Goal: Task Accomplishment & Management: Complete application form

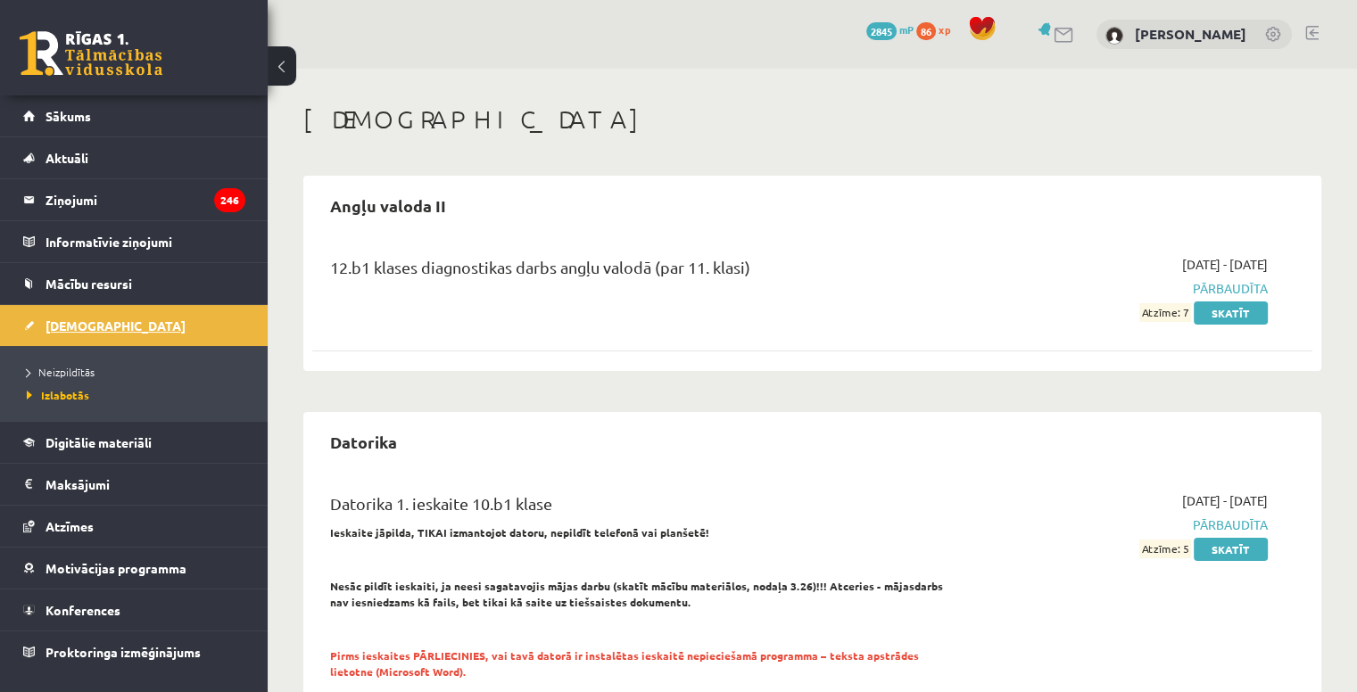
click at [68, 337] on link "[DEMOGRAPHIC_DATA]" at bounding box center [134, 325] width 222 height 41
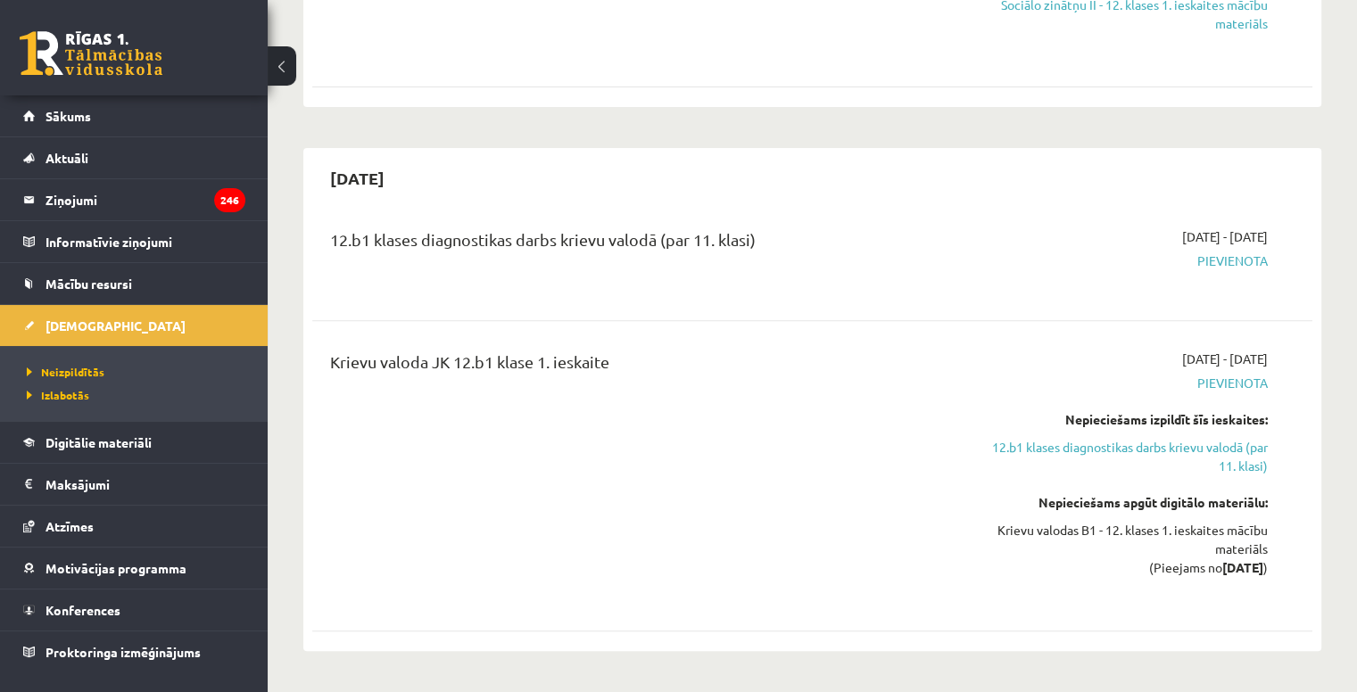
scroll to position [648, 0]
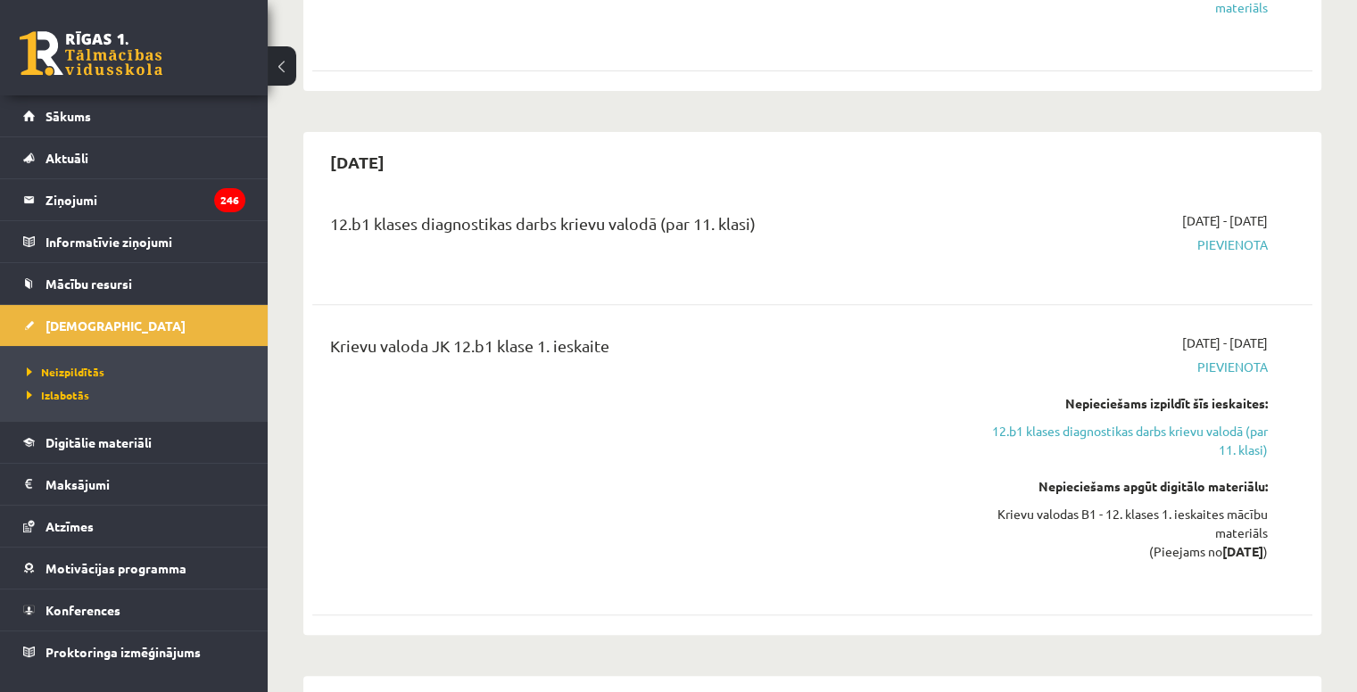
click at [918, 441] on div "Krievu valoda JK 12.b1 klase 1. ieskaite" at bounding box center [638, 460] width 643 height 252
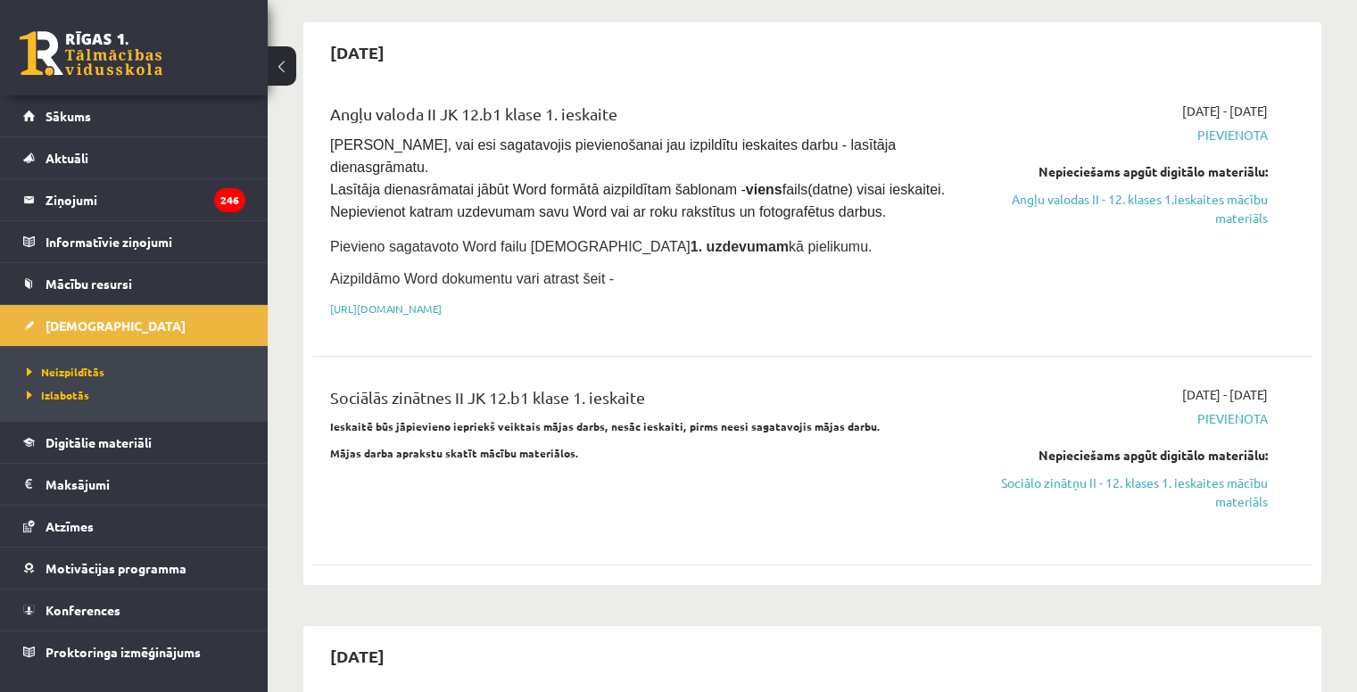
scroll to position [148, 0]
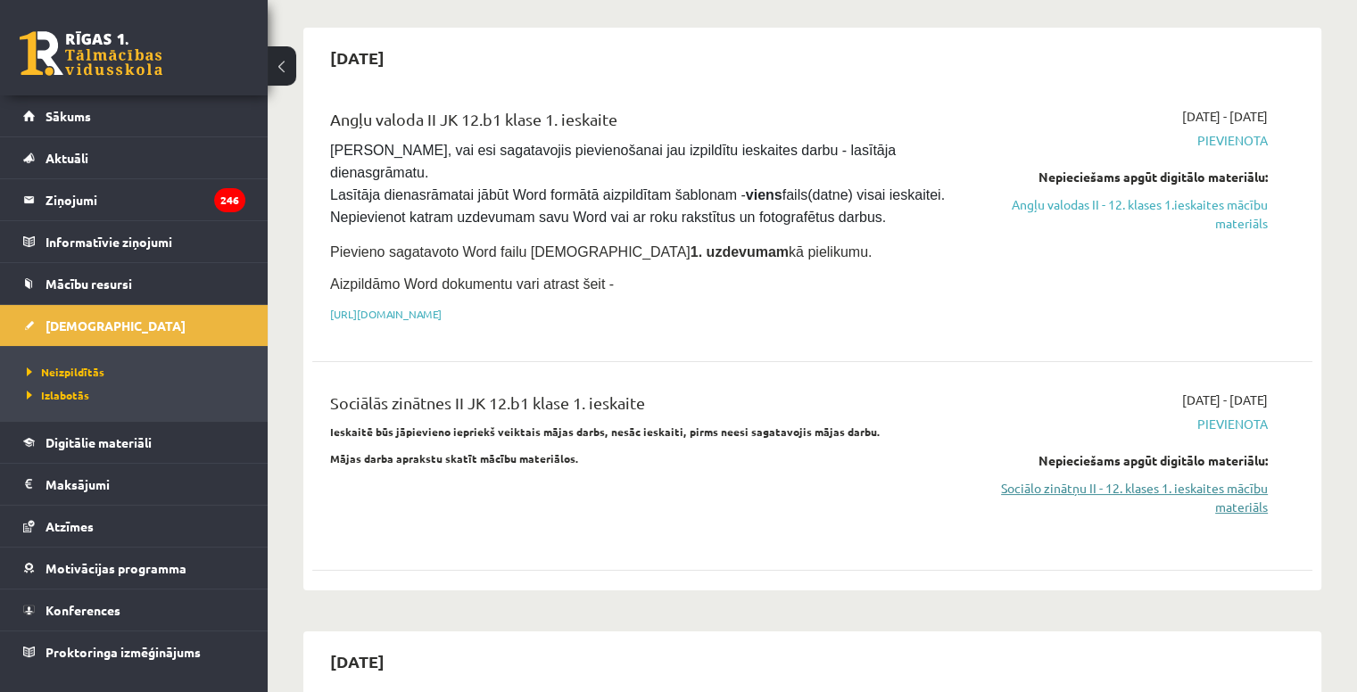
click at [1103, 479] on link "Sociālo zinātņu II - 12. klases 1. ieskaites mācību materiāls" at bounding box center [1120, 497] width 294 height 37
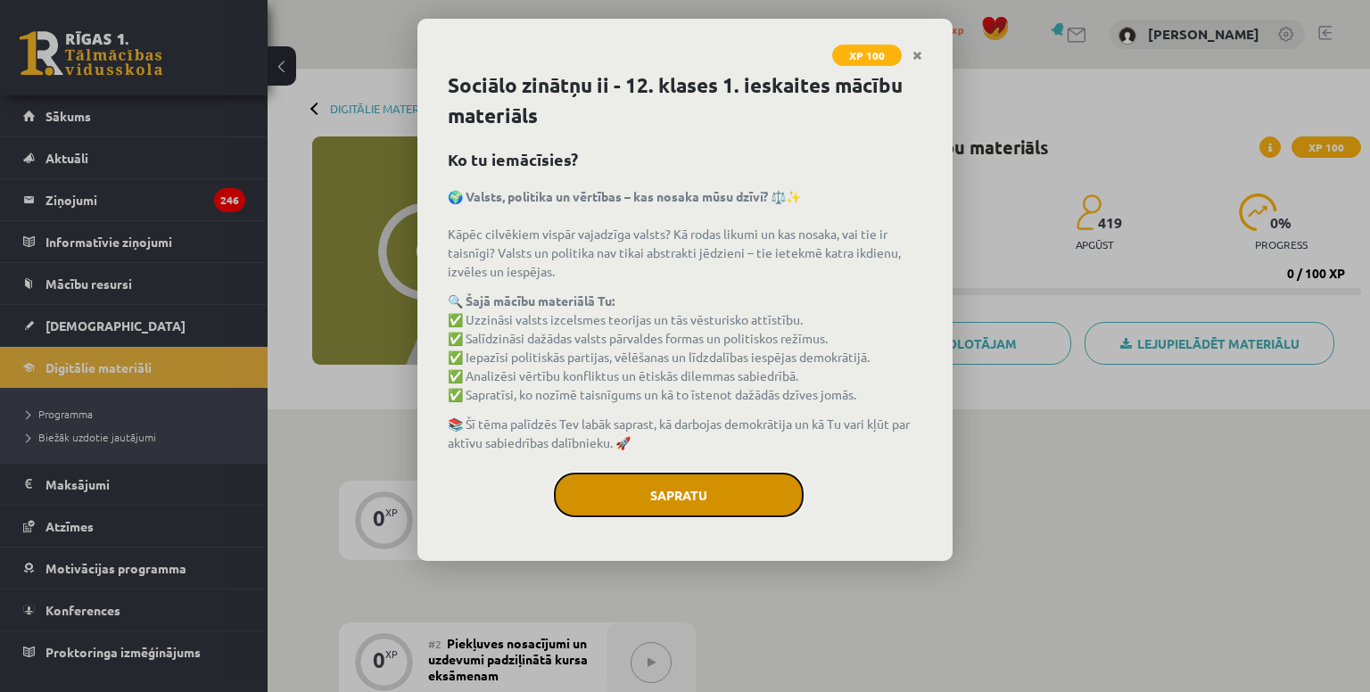
click at [713, 509] on button "Sapratu" at bounding box center [679, 495] width 250 height 45
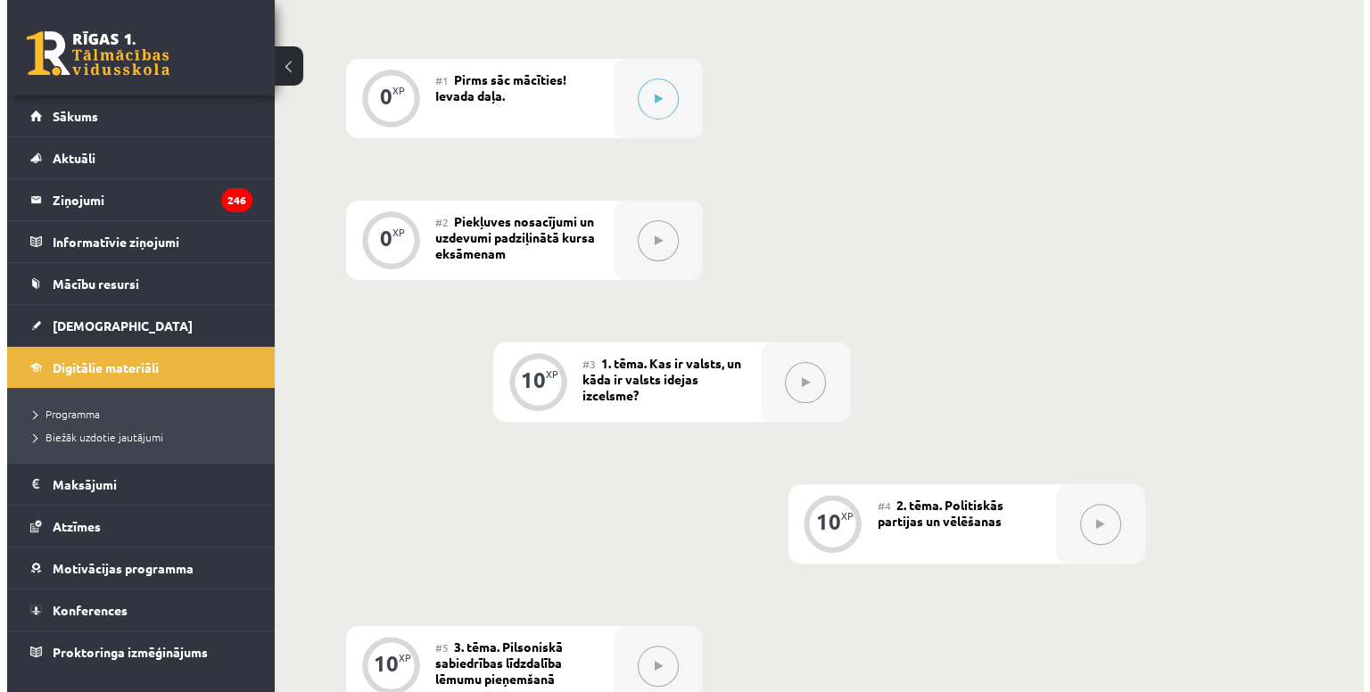
scroll to position [193, 0]
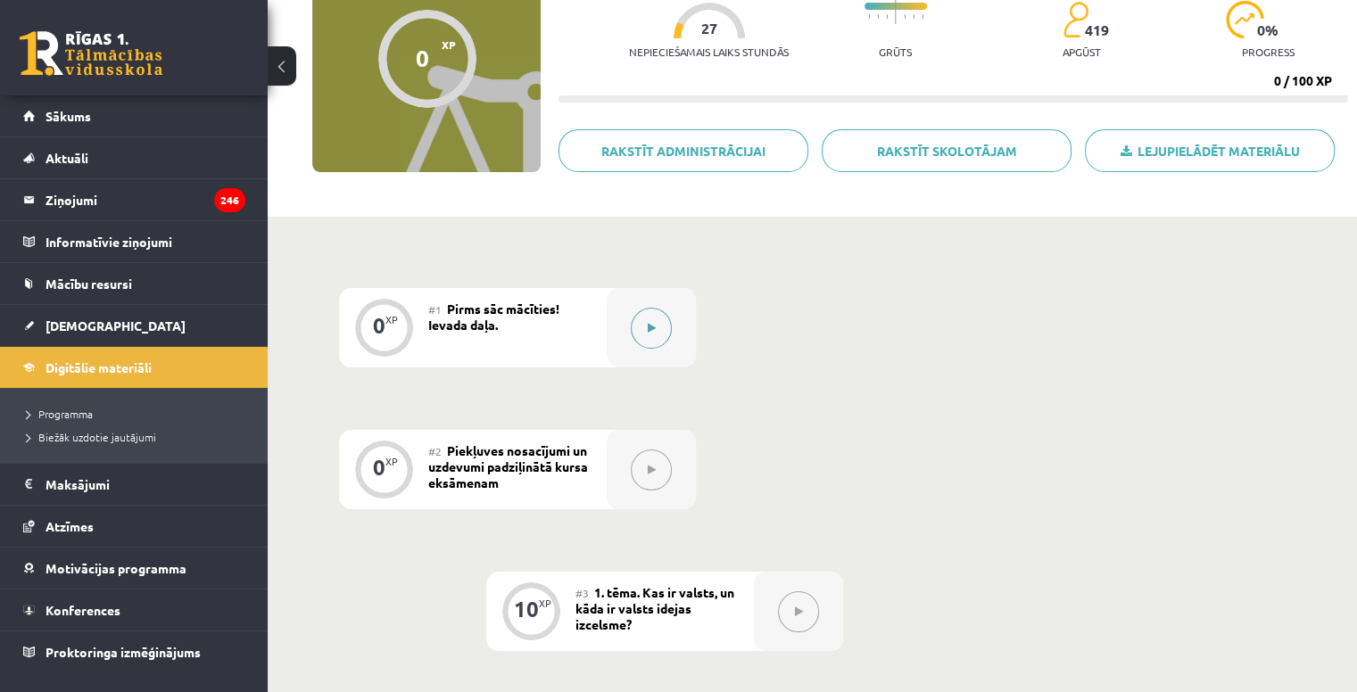
click at [654, 335] on button at bounding box center [651, 328] width 41 height 41
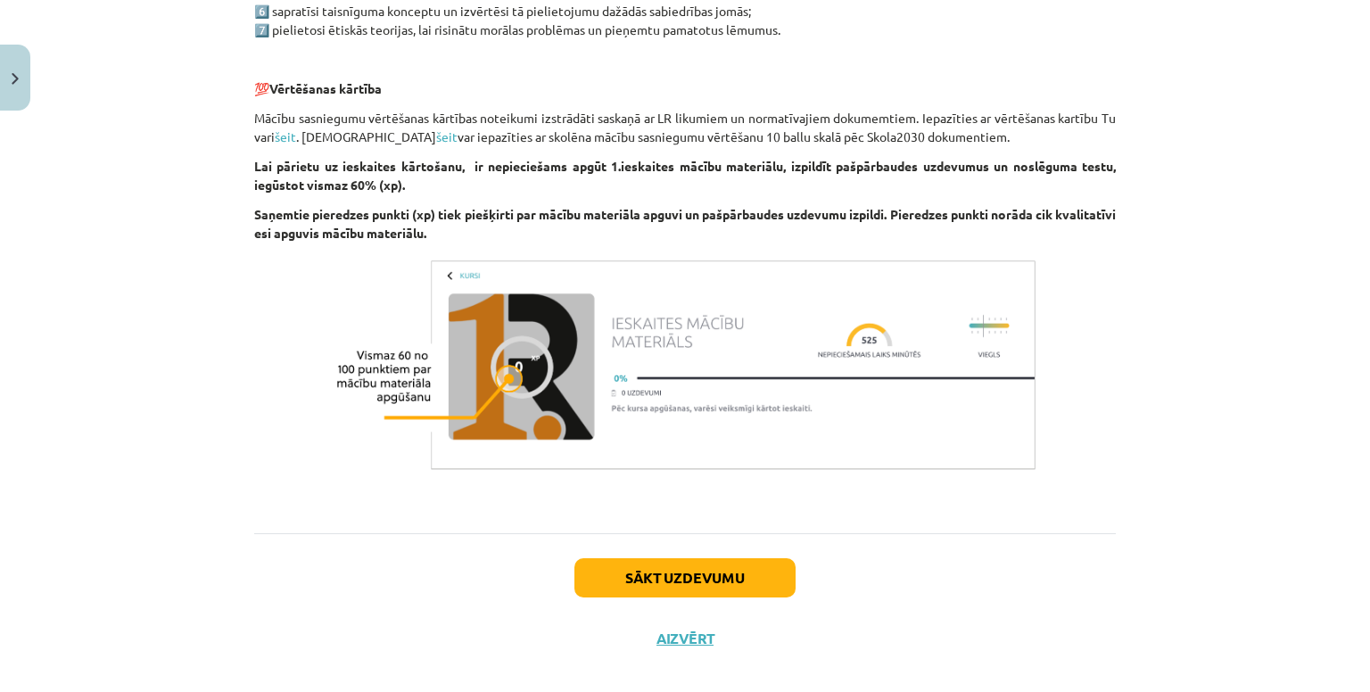
scroll to position [1097, 0]
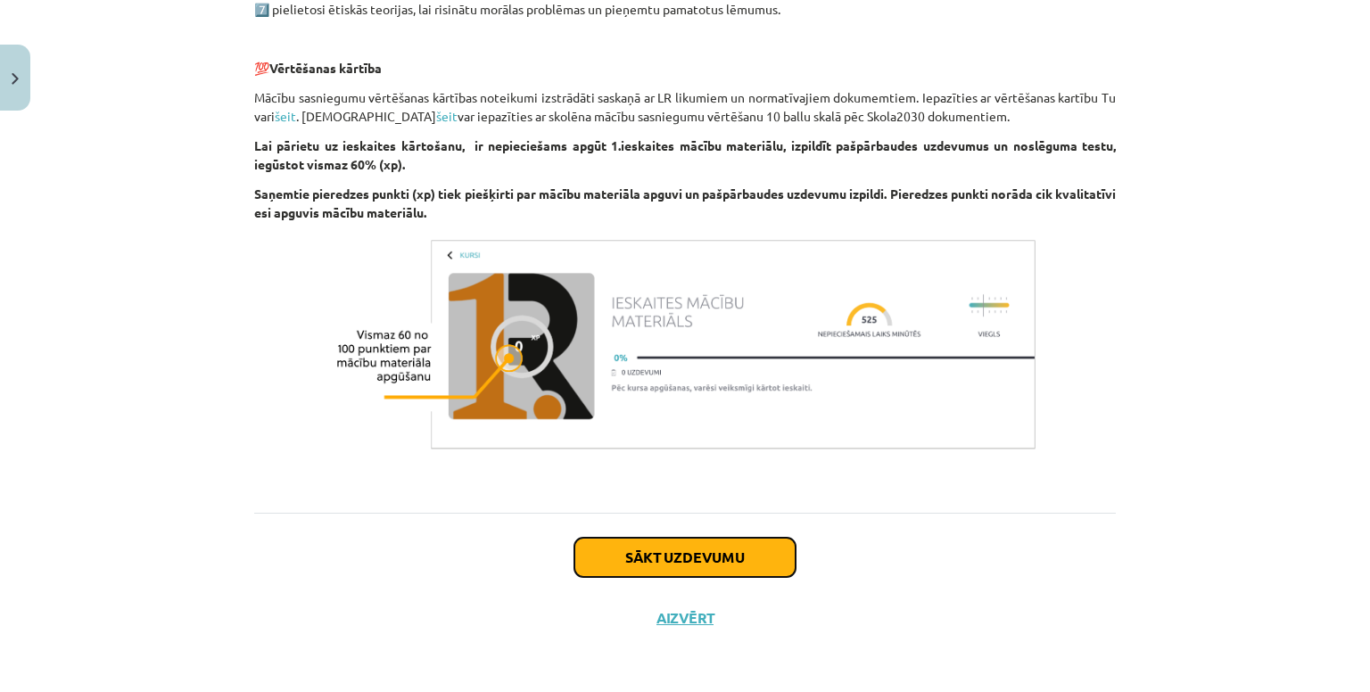
click at [685, 543] on button "Sākt uzdevumu" at bounding box center [685, 557] width 221 height 39
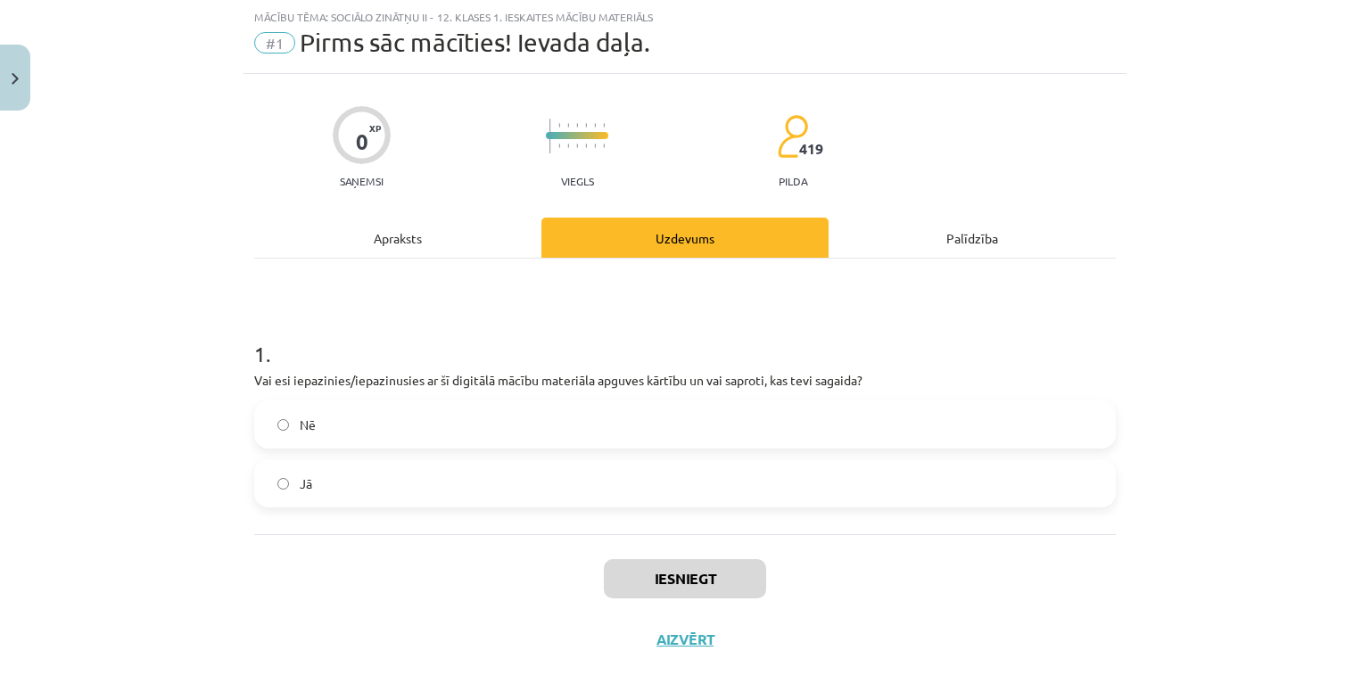
click at [556, 481] on label "Jā" at bounding box center [685, 483] width 858 height 45
click at [628, 579] on button "Iesniegt" at bounding box center [685, 578] width 162 height 39
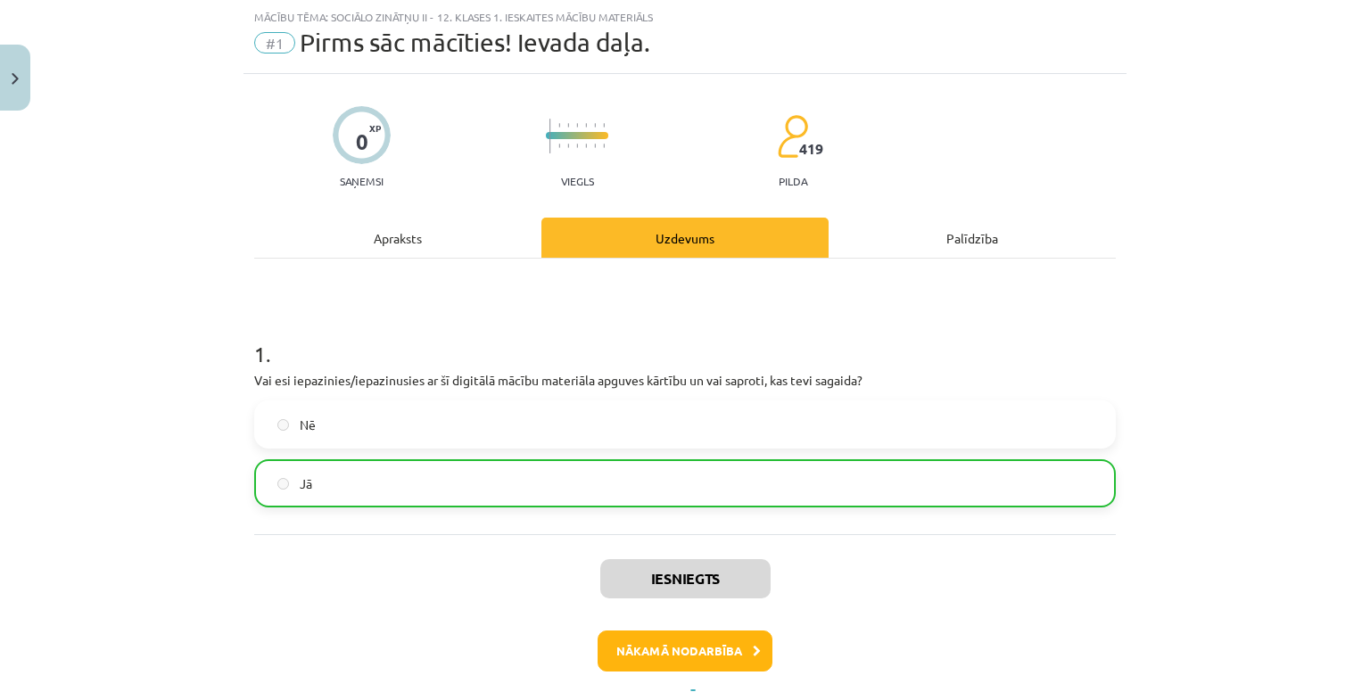
scroll to position [122, 0]
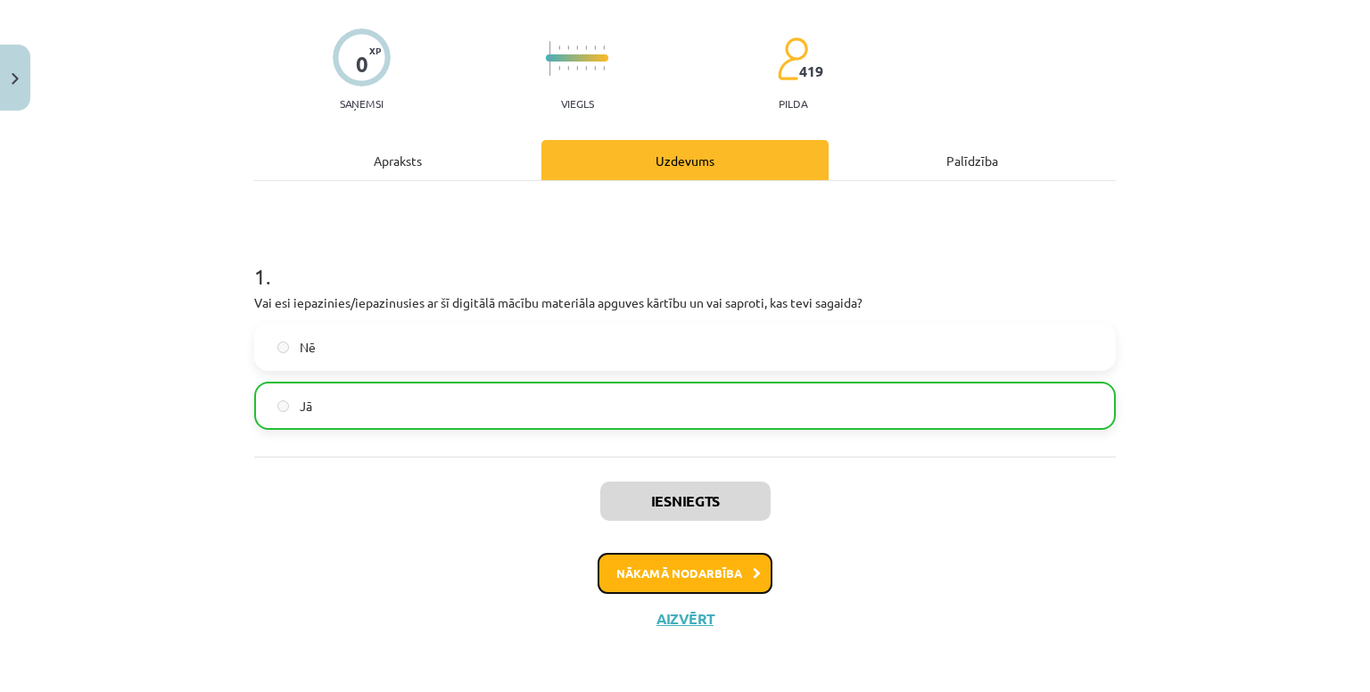
click at [701, 572] on button "Nākamā nodarbība" at bounding box center [685, 573] width 175 height 41
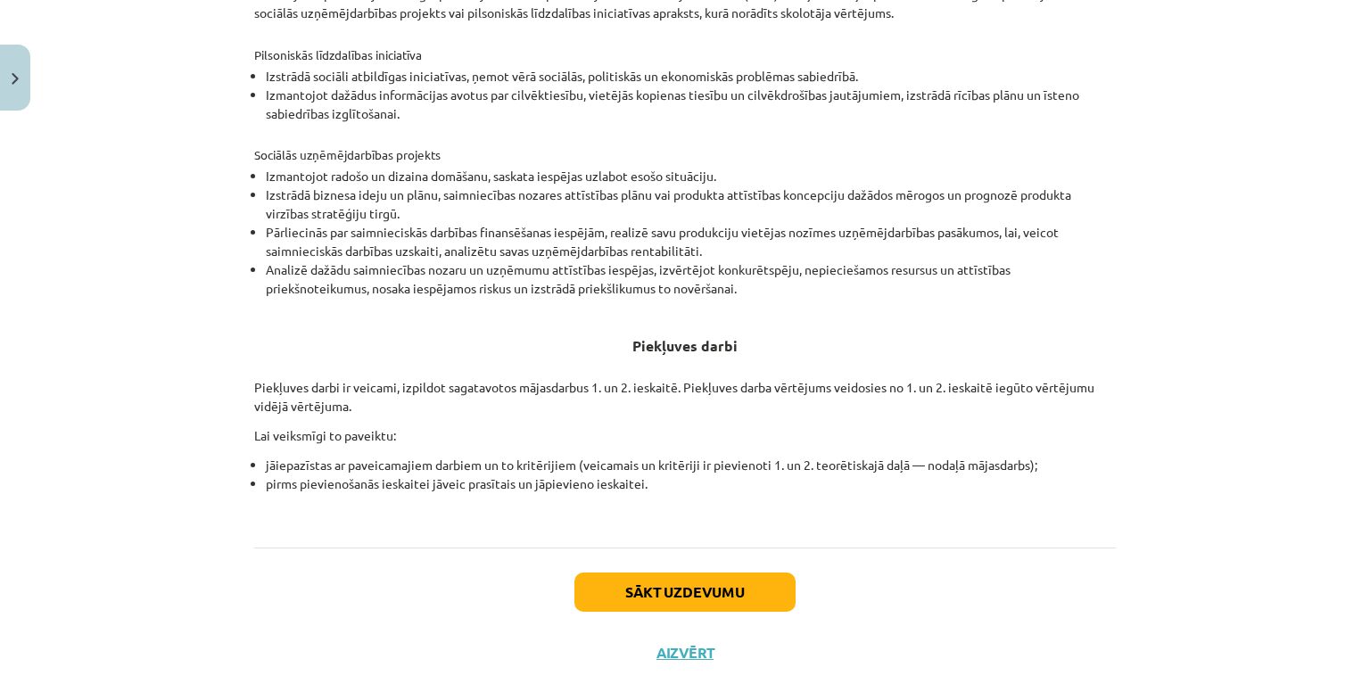
scroll to position [570, 0]
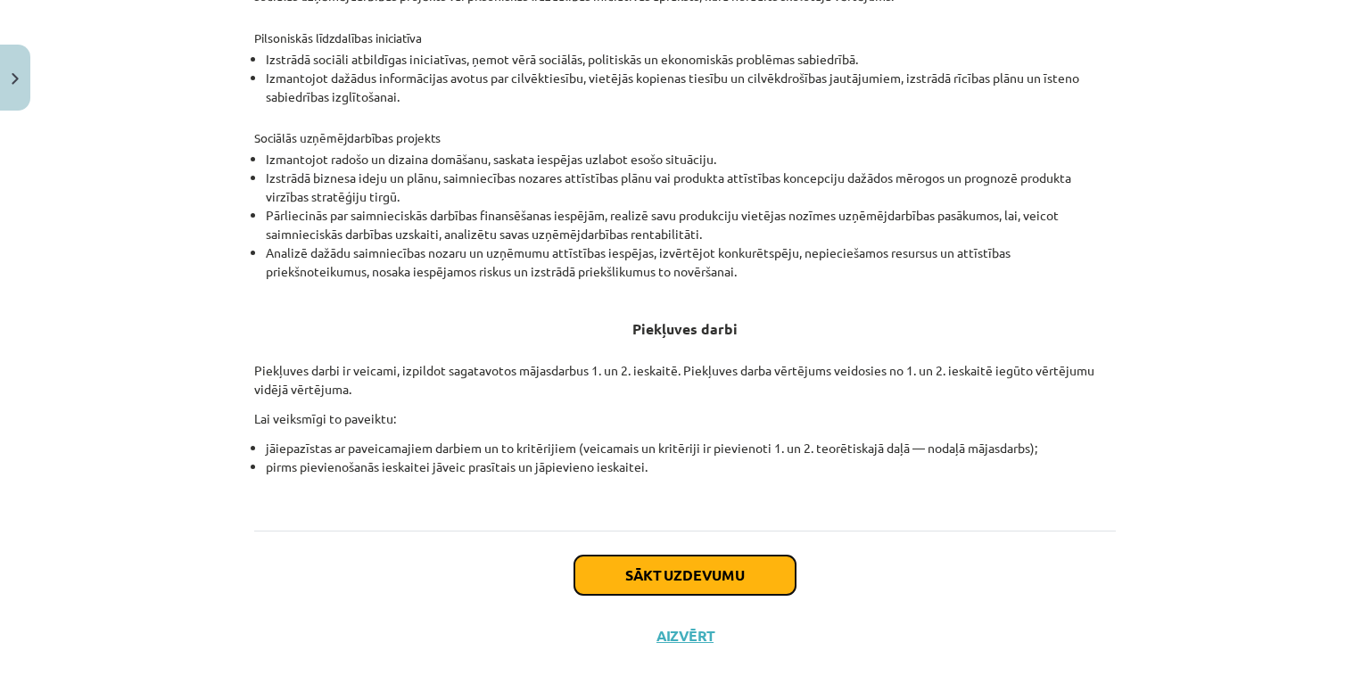
click at [719, 580] on button "Sākt uzdevumu" at bounding box center [685, 575] width 221 height 39
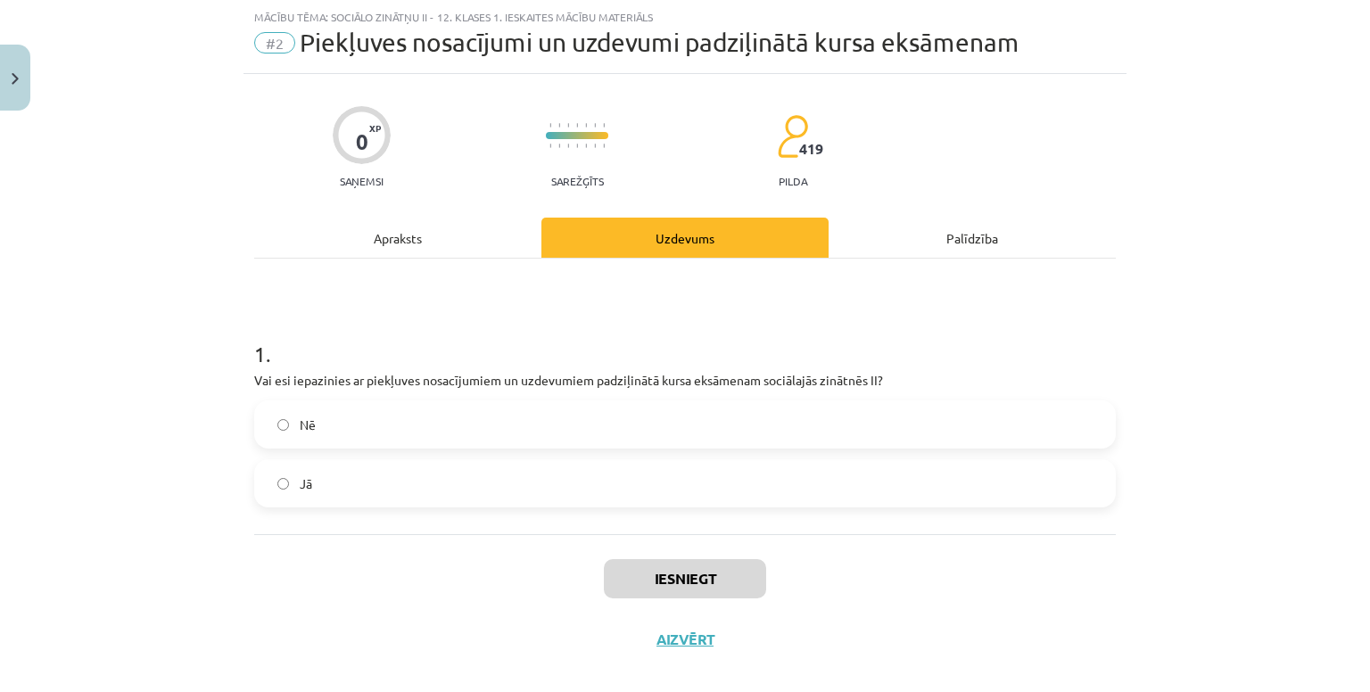
click at [592, 480] on label "Jā" at bounding box center [685, 483] width 858 height 45
click at [682, 589] on button "Iesniegt" at bounding box center [685, 578] width 162 height 39
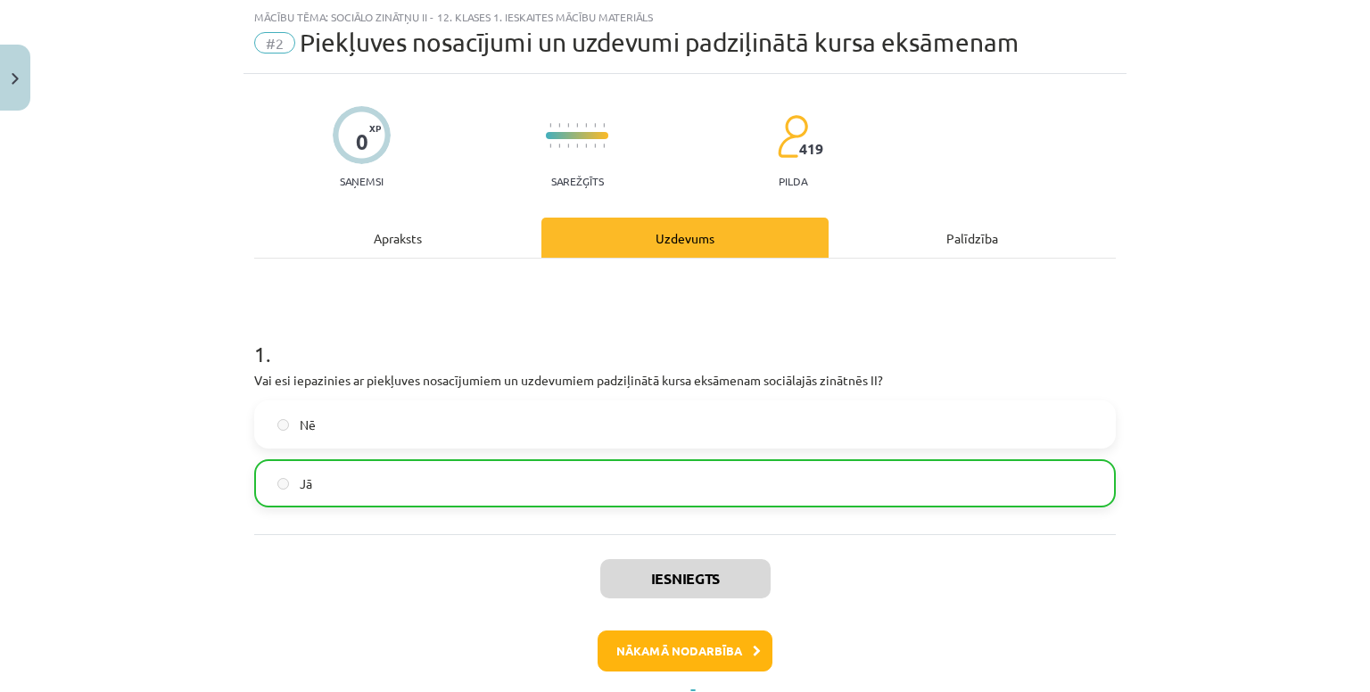
scroll to position [118, 0]
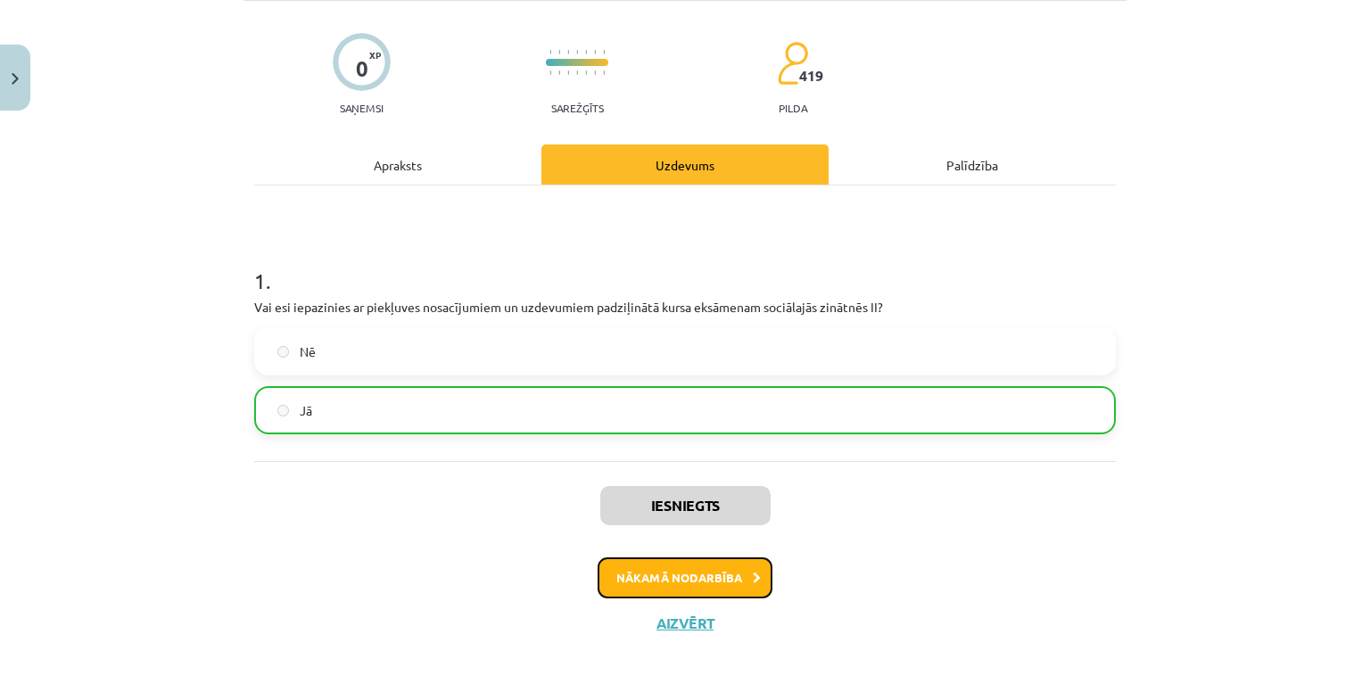
click at [701, 587] on button "Nākamā nodarbība" at bounding box center [685, 578] width 175 height 41
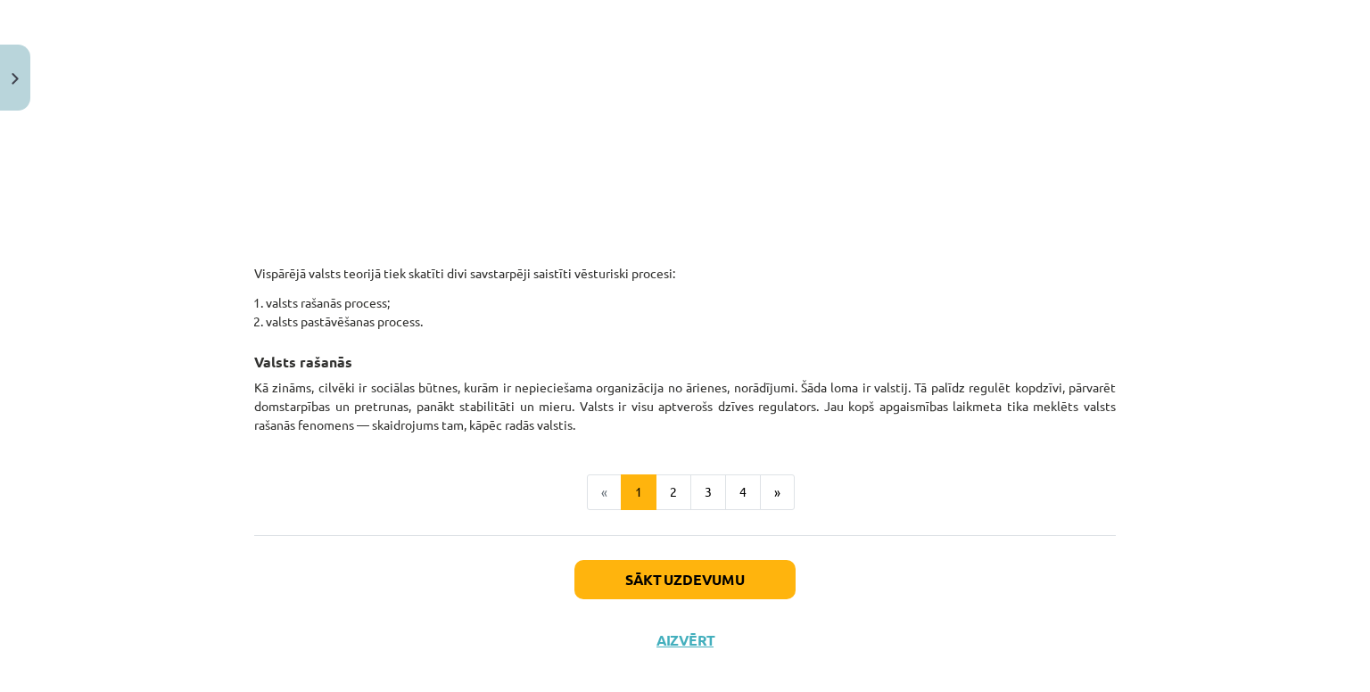
scroll to position [960, 0]
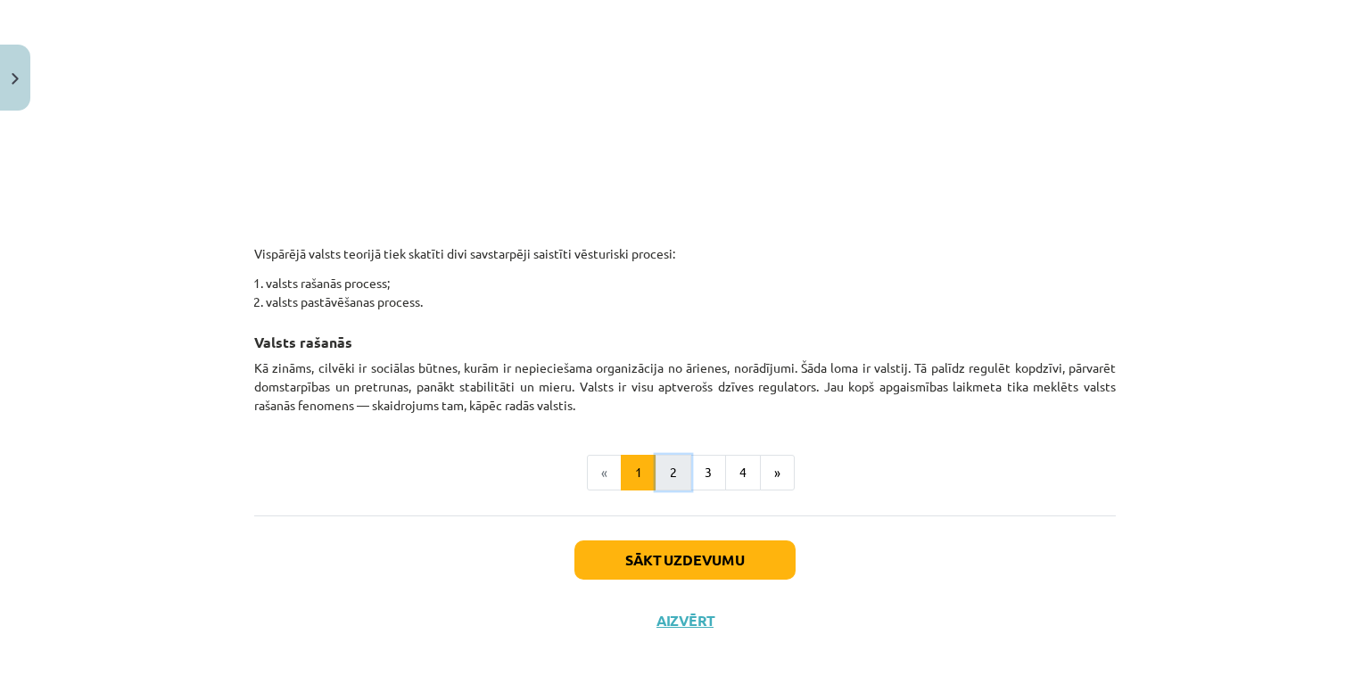
click at [659, 471] on button "2" at bounding box center [674, 473] width 36 height 36
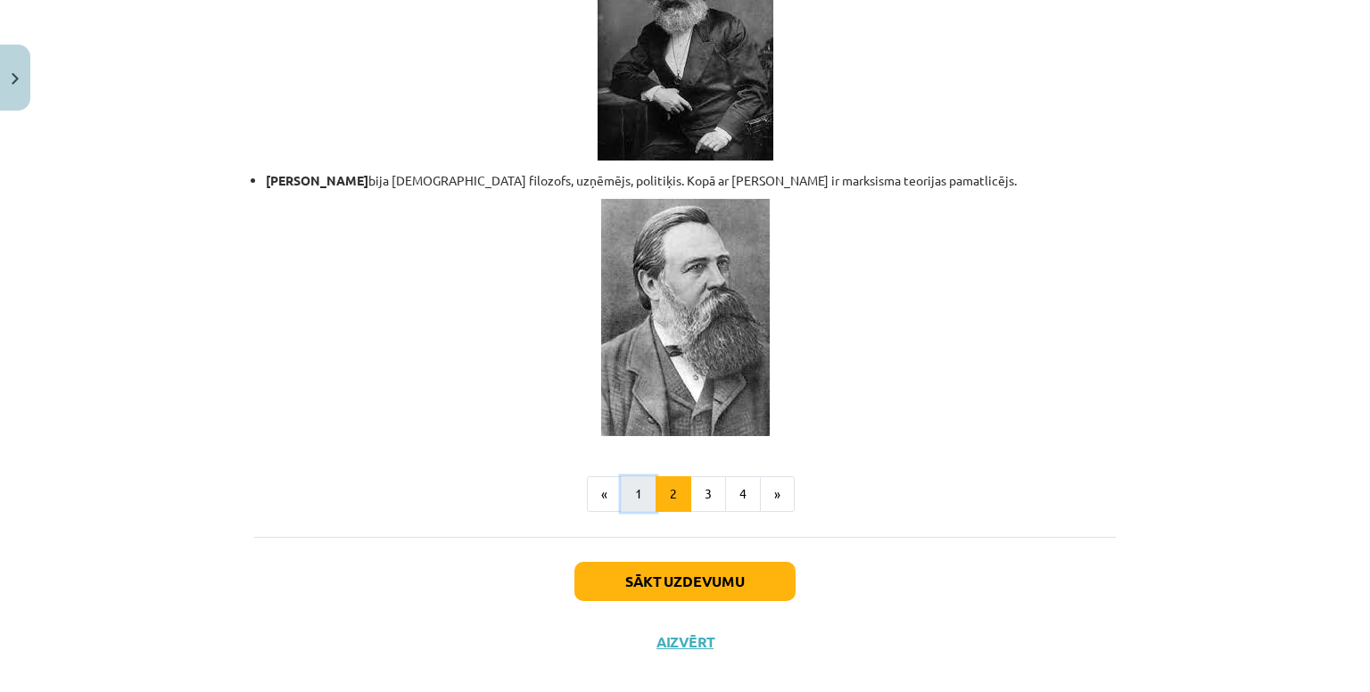
click at [632, 476] on button "1" at bounding box center [639, 494] width 36 height 36
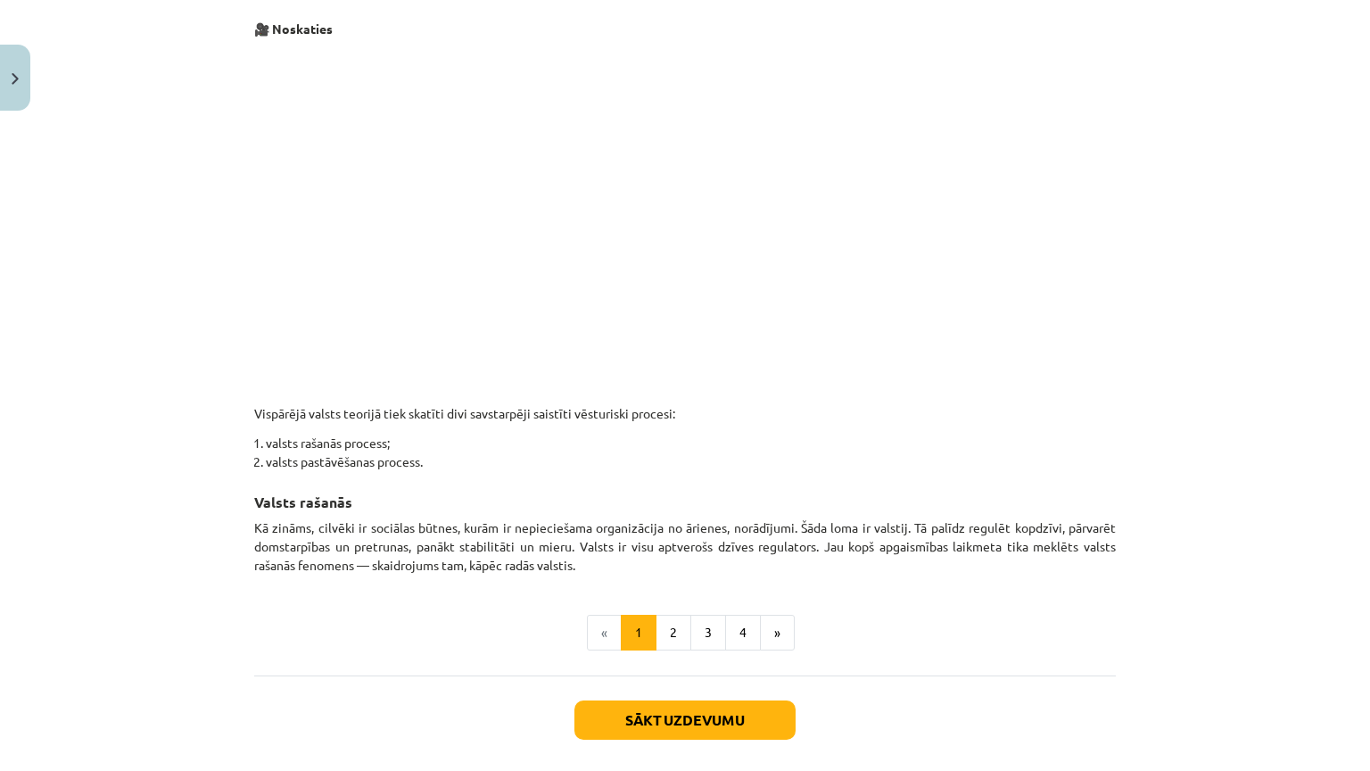
scroll to position [545, 0]
